Goal: Information Seeking & Learning: Learn about a topic

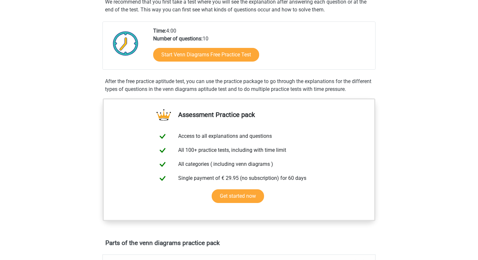
scroll to position [139, 0]
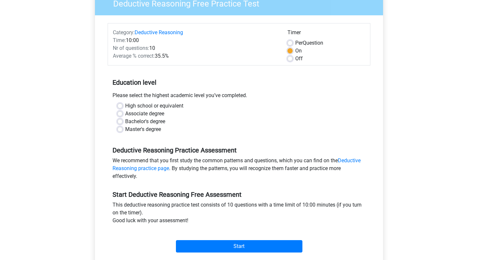
scroll to position [58, 0]
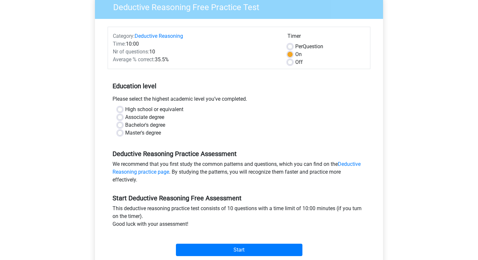
click at [151, 124] on label "Bachelor's degree" at bounding box center [145, 125] width 40 height 8
click at [123, 124] on input "Bachelor's degree" at bounding box center [119, 124] width 5 height 7
radio input "true"
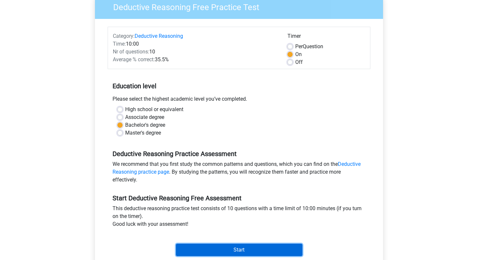
click at [238, 252] on input "Start" at bounding box center [239, 249] width 127 height 12
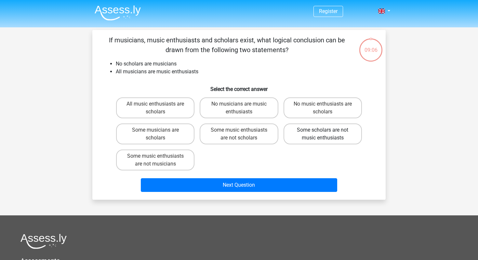
click at [306, 132] on label "Some scholars are not music enthusiasts" at bounding box center [323, 133] width 78 height 21
click at [323, 132] on input "Some scholars are not music enthusiasts" at bounding box center [325, 132] width 4 height 4
radio input "true"
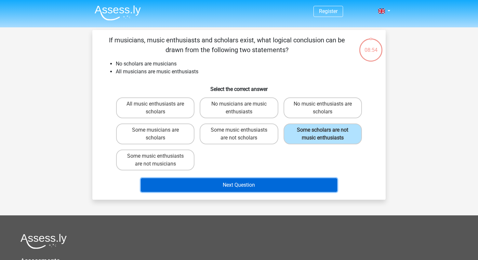
click at [254, 179] on button "Next Question" at bounding box center [239, 185] width 197 height 14
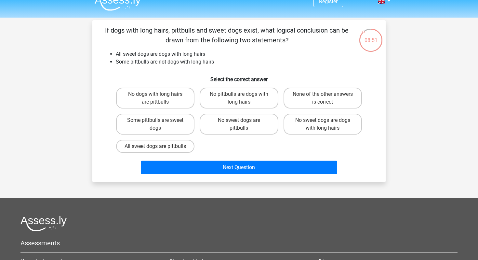
scroll to position [9, 0]
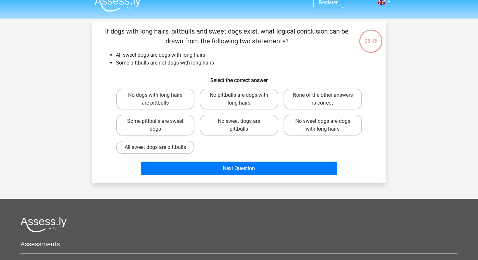
click at [253, 156] on div "No dogs with long hairs are pittbulls No pittbulls are dogs with long hairs Non…" at bounding box center [239, 121] width 251 height 70
click at [217, 129] on label "No sweet dogs are pittbulls" at bounding box center [239, 125] width 78 height 21
click at [239, 125] on input "No sweet dogs are pittbulls" at bounding box center [241, 123] width 4 height 4
radio input "true"
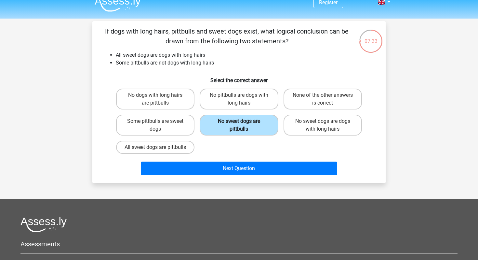
click at [254, 130] on label "No sweet dogs are pittbulls" at bounding box center [239, 125] width 78 height 21
click at [243, 125] on input "No sweet dogs are pittbulls" at bounding box center [241, 123] width 4 height 4
click at [252, 139] on div "No dogs with long hairs are pittbulls No pittbulls are dogs with long hairs Non…" at bounding box center [239, 121] width 251 height 70
click at [253, 126] on label "No sweet dogs are pittbulls" at bounding box center [239, 125] width 78 height 21
click at [243, 125] on input "No sweet dogs are pittbulls" at bounding box center [241, 123] width 4 height 4
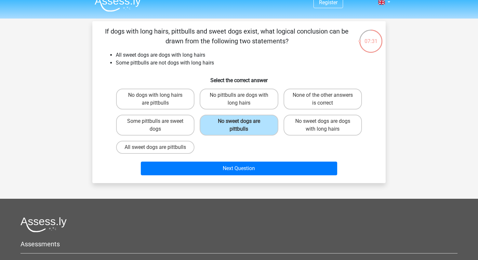
click at [224, 148] on div "No dogs with long hairs are pittbulls No pittbulls are dogs with long hairs Non…" at bounding box center [239, 121] width 251 height 70
click at [295, 127] on label "No sweet dogs are dogs with long hairs" at bounding box center [323, 125] width 78 height 21
click at [323, 125] on input "No sweet dogs are dogs with long hairs" at bounding box center [325, 123] width 4 height 4
radio input "true"
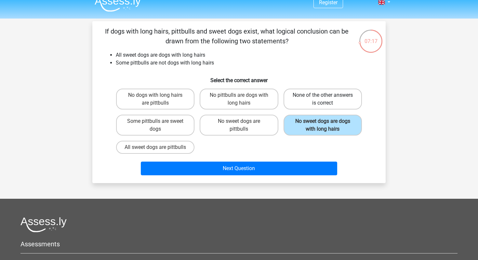
click at [316, 103] on label "None of the other answers is correct" at bounding box center [323, 99] width 78 height 21
click at [323, 99] on input "None of the other answers is correct" at bounding box center [325, 97] width 4 height 4
radio input "true"
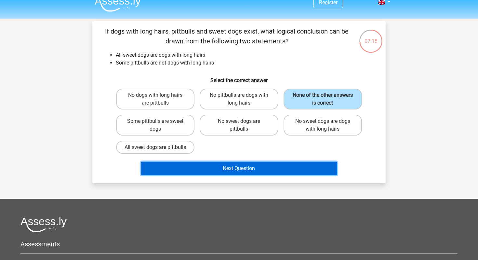
click at [259, 174] on button "Next Question" at bounding box center [239, 168] width 197 height 14
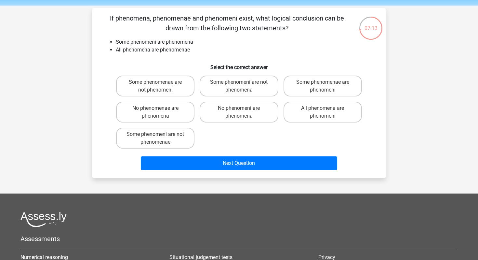
scroll to position [21, 0]
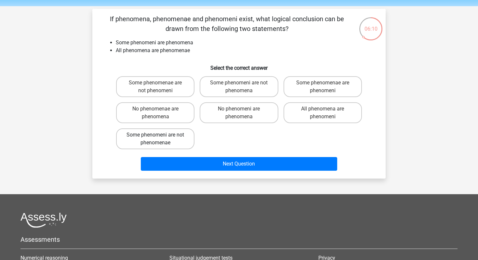
click at [174, 139] on label "Some phenomeni are not phenomenae" at bounding box center [155, 138] width 78 height 21
click at [160, 139] on input "Some phenomeni are not phenomenae" at bounding box center [158, 137] width 4 height 4
radio input "true"
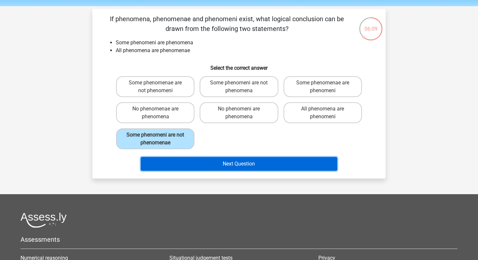
click at [195, 167] on button "Next Question" at bounding box center [239, 164] width 197 height 14
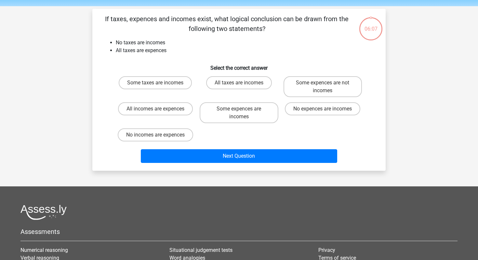
scroll to position [30, 0]
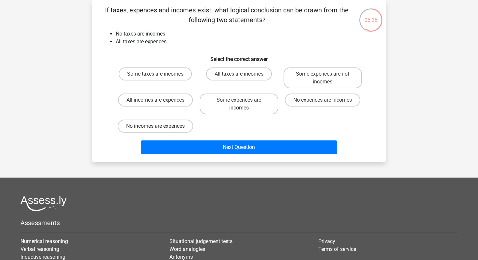
click at [183, 125] on label "No incomes are expences" at bounding box center [156, 125] width 76 height 13
click at [160, 126] on input "No incomes are expences" at bounding box center [158, 128] width 4 height 4
radio input "true"
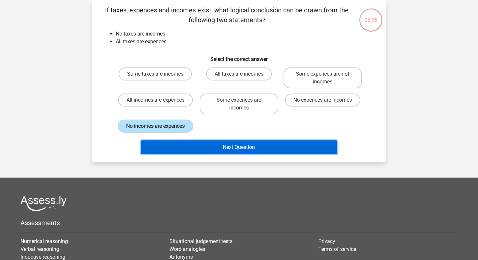
click at [186, 142] on button "Next Question" at bounding box center [239, 147] width 197 height 14
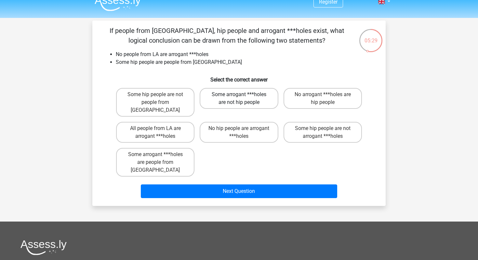
scroll to position [10, 0]
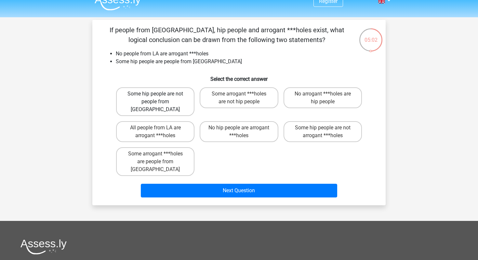
click at [180, 94] on label "Some hip people are not people from LA" at bounding box center [155, 101] width 78 height 29
click at [160, 94] on input "Some hip people are not people from LA" at bounding box center [158, 96] width 4 height 4
radio input "true"
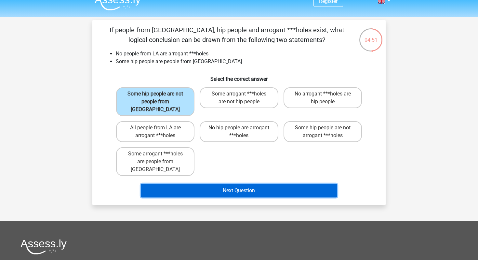
click at [198, 184] on button "Next Question" at bounding box center [239, 191] width 197 height 14
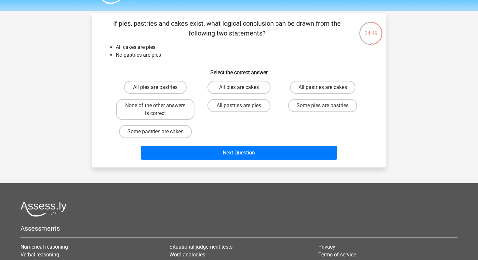
scroll to position [15, 0]
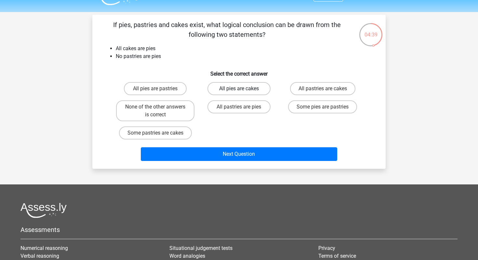
click at [245, 90] on label "All pies are cakes" at bounding box center [239, 88] width 63 height 13
click at [243, 90] on input "All pies are cakes" at bounding box center [241, 91] width 4 height 4
radio input "true"
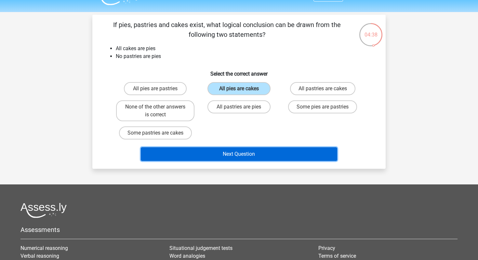
click at [226, 151] on button "Next Question" at bounding box center [239, 154] width 197 height 14
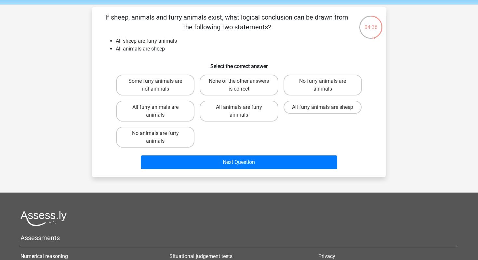
scroll to position [22, 0]
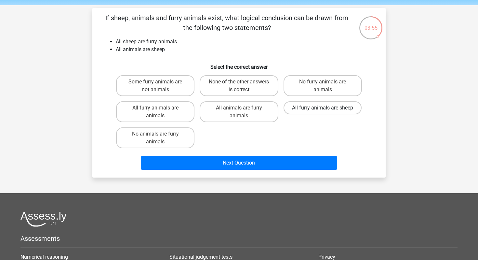
click at [298, 108] on label "All furry animals are sheep" at bounding box center [323, 107] width 78 height 13
click at [323, 108] on input "All furry animals are sheep" at bounding box center [325, 110] width 4 height 4
radio input "true"
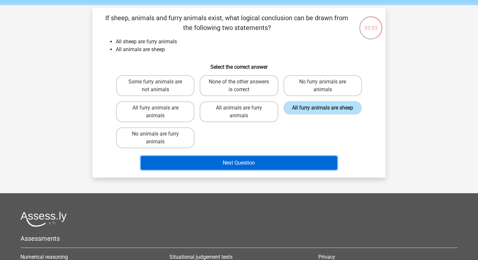
click at [251, 159] on button "Next Question" at bounding box center [239, 163] width 197 height 14
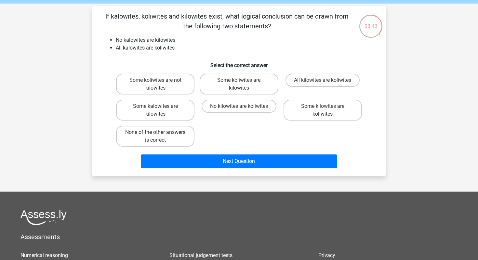
scroll to position [0, 0]
